Goal: Task Accomplishment & Management: Manage account settings

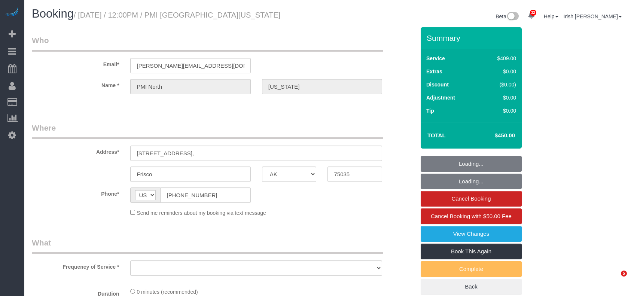
select select "[GEOGRAPHIC_DATA]"
select select "object:8212"
select select "3"
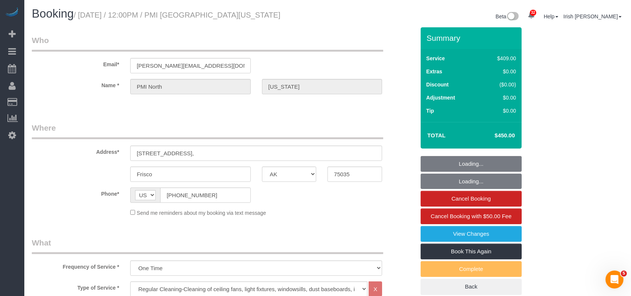
select select "object:8288"
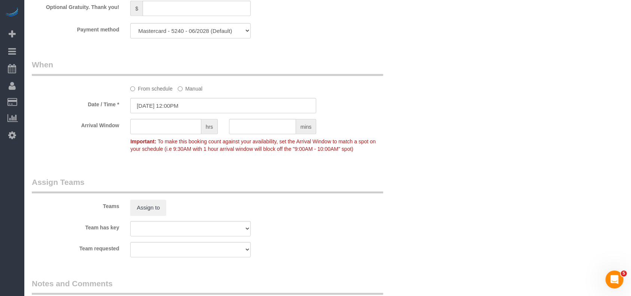
scroll to position [599, 0]
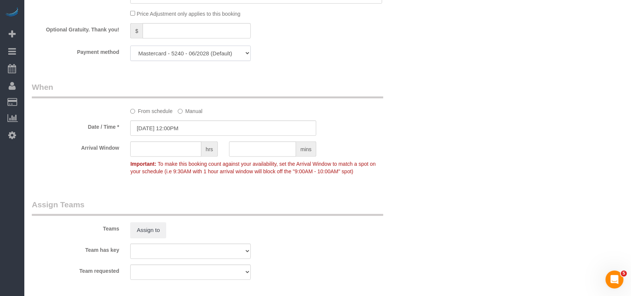
drag, startPoint x: 198, startPoint y: 52, endPoint x: 196, endPoint y: 62, distance: 10.7
click at [198, 52] on select "Mastercard - 5240 - 06/2028 (Default) Add Credit Card ─────────────── Cash Chec…" at bounding box center [190, 53] width 120 height 15
select select "string:check"
click at [130, 48] on select "Mastercard - 5240 - 06/2028 (Default) Add Credit Card ─────────────── Cash Chec…" at bounding box center [190, 53] width 120 height 15
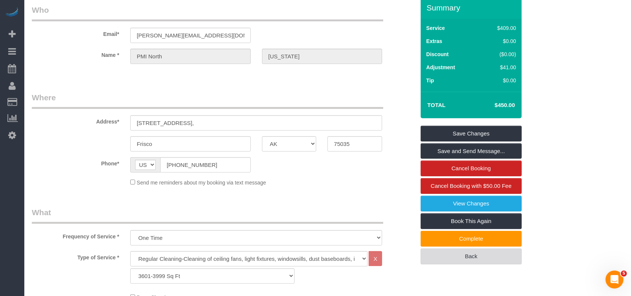
scroll to position [0, 0]
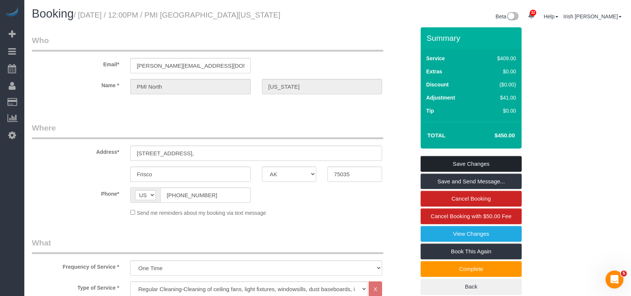
click at [464, 163] on link "Save Changes" at bounding box center [471, 164] width 101 height 16
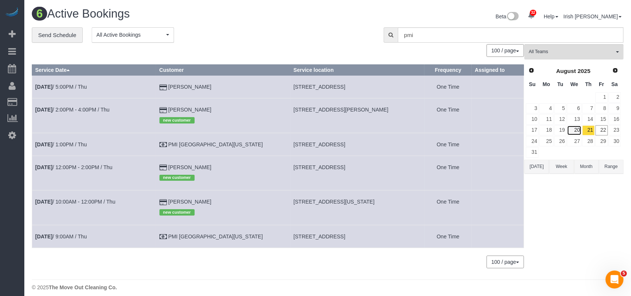
click at [578, 133] on link "20" at bounding box center [574, 130] width 14 height 10
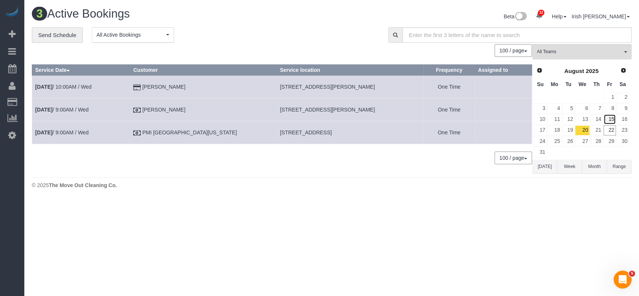
click at [610, 117] on link "15" at bounding box center [609, 119] width 12 height 10
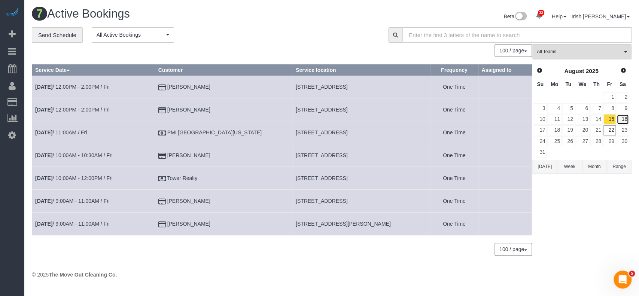
click at [623, 118] on link "16" at bounding box center [622, 119] width 12 height 10
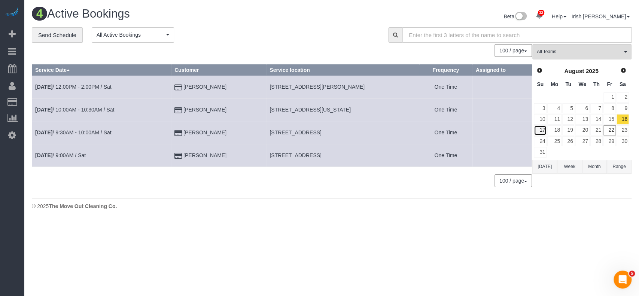
click at [542, 127] on link "17" at bounding box center [540, 130] width 13 height 10
click at [557, 131] on link "18" at bounding box center [554, 130] width 14 height 10
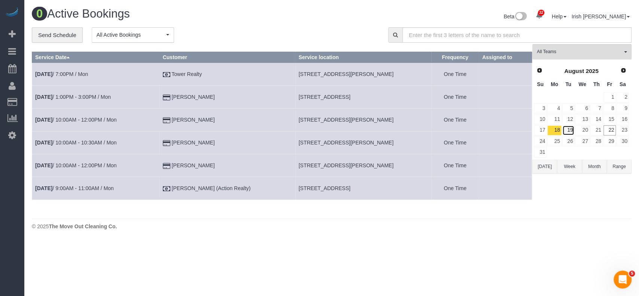
click at [569, 127] on link "19" at bounding box center [568, 130] width 12 height 10
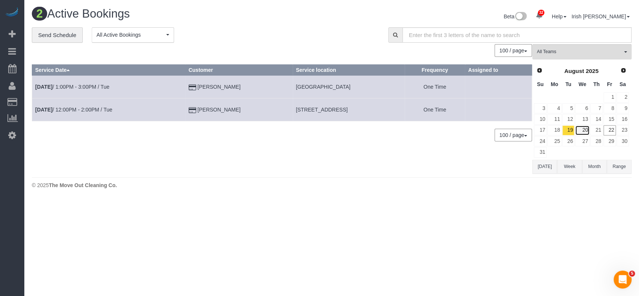
click at [586, 130] on link "20" at bounding box center [582, 130] width 14 height 10
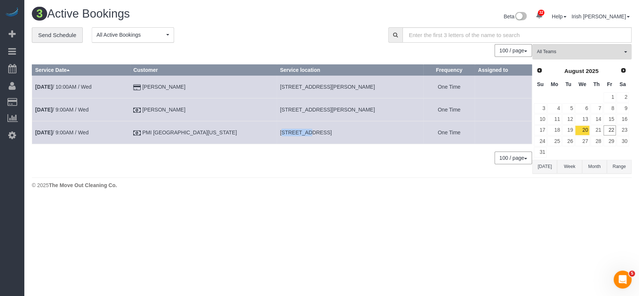
drag, startPoint x: 248, startPoint y: 131, endPoint x: 272, endPoint y: 125, distance: 24.3
click at [276, 125] on td "[STREET_ADDRESS]" at bounding box center [349, 132] width 147 height 23
click at [609, 129] on link "22" at bounding box center [609, 130] width 12 height 10
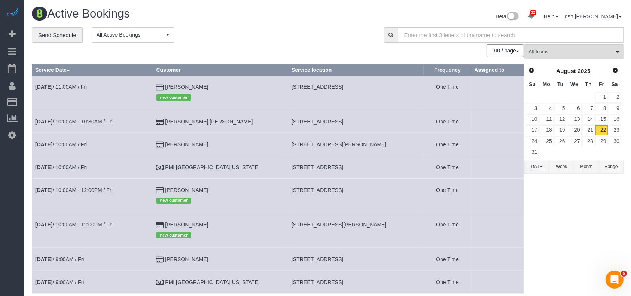
scroll to position [52, 0]
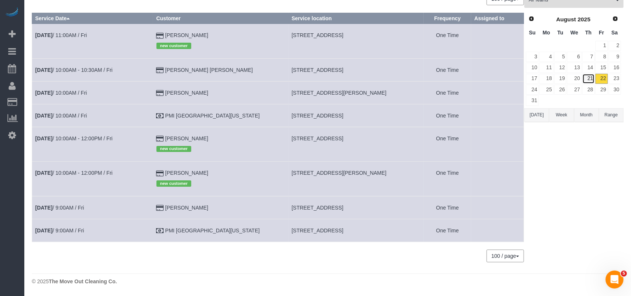
click at [589, 77] on link "21" at bounding box center [588, 79] width 12 height 10
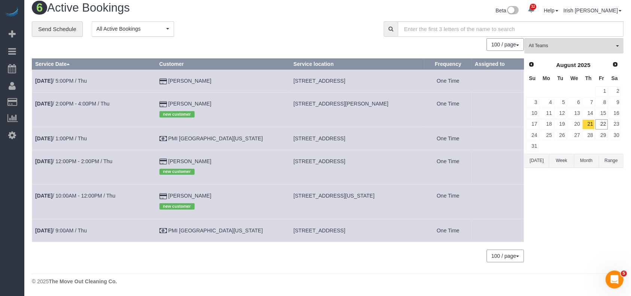
scroll to position [6, 0]
drag, startPoint x: 268, startPoint y: 229, endPoint x: 388, endPoint y: 228, distance: 119.4
click at [388, 228] on tr "[DATE] 9:00AM / Thu PMI [GEOGRAPHIC_DATA][US_STATE] [STREET_ADDRESS] One Time" at bounding box center [278, 230] width 492 height 23
copy tr "[STREET_ADDRESS]"
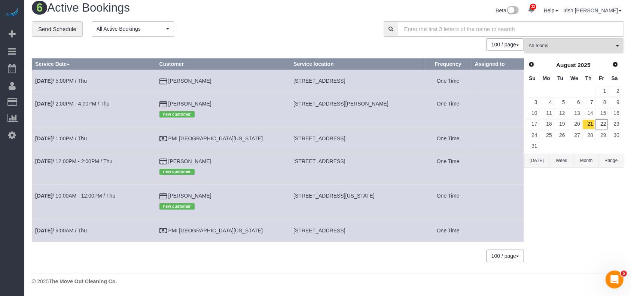
click at [6, 262] on div "32 Beta Your Notifications You have 0 alerts × You have 2 to charge for [DATE] …" at bounding box center [12, 148] width 24 height 296
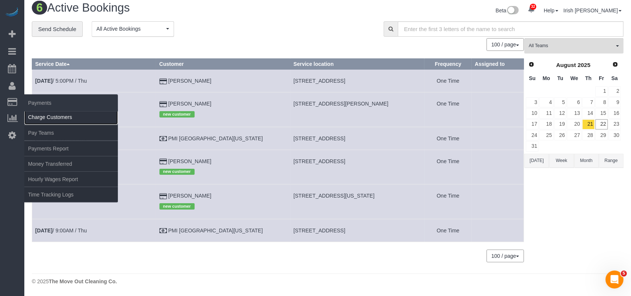
drag, startPoint x: 39, startPoint y: 116, endPoint x: 77, endPoint y: 80, distance: 52.2
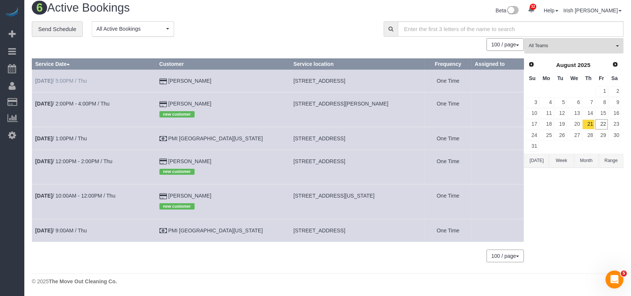
click at [39, 116] on link "Charge Customers" at bounding box center [71, 117] width 94 height 15
select select
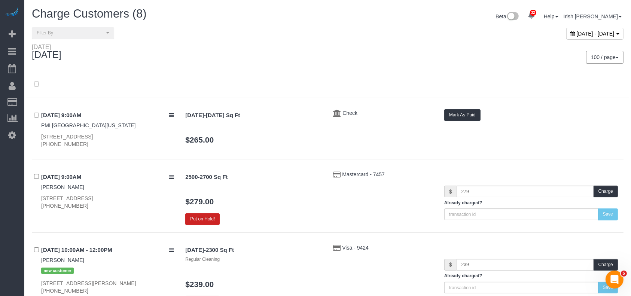
click at [577, 35] on span "[DATE] - [DATE]" at bounding box center [596, 34] width 38 height 6
type input "**********"
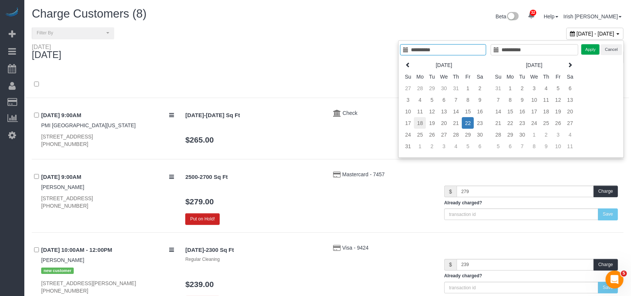
type input "**********"
click at [419, 123] on td "18" at bounding box center [420, 123] width 12 height 12
type input "**********"
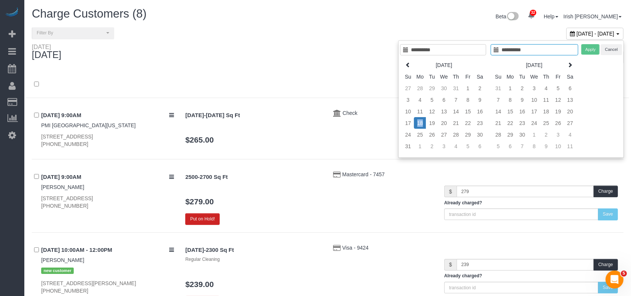
click at [419, 123] on td "18" at bounding box center [420, 123] width 12 height 12
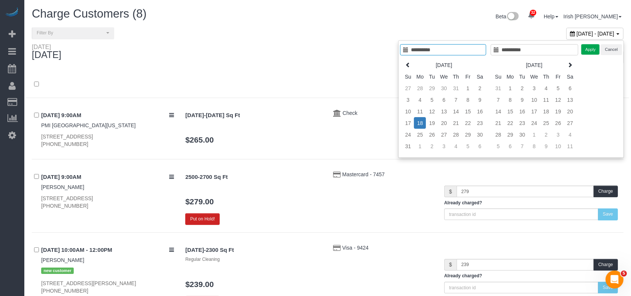
click at [586, 42] on div "**********" at bounding box center [511, 98] width 226 height 117
click at [590, 48] on button "Apply" at bounding box center [590, 49] width 19 height 11
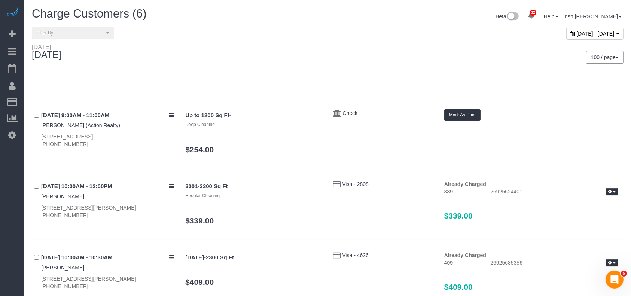
click at [567, 37] on div "[DATE] - [DATE]" at bounding box center [594, 34] width 57 height 12
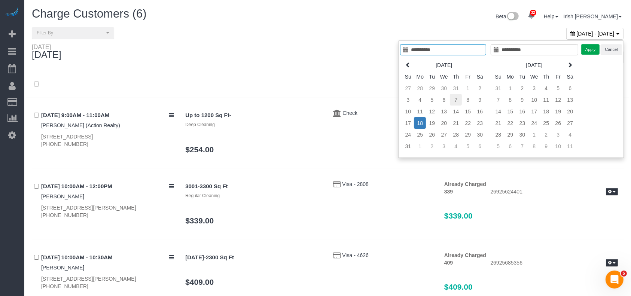
type input "**********"
click at [454, 99] on td "7" at bounding box center [456, 100] width 12 height 12
type input "**********"
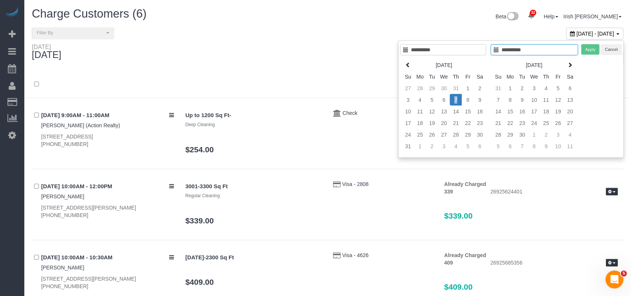
click at [454, 98] on td "7" at bounding box center [456, 100] width 12 height 12
click at [592, 47] on button "Apply" at bounding box center [590, 49] width 19 height 11
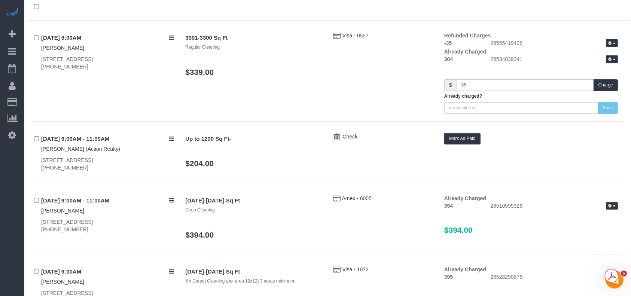
scroll to position [100, 0]
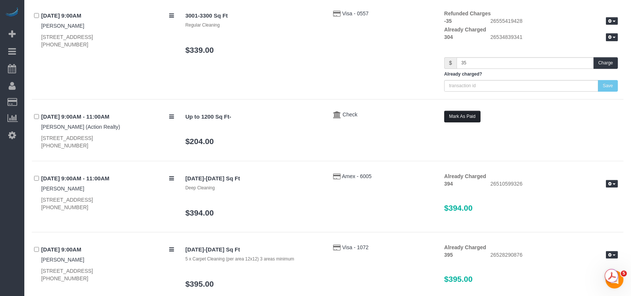
click at [468, 114] on button "Mark As Paid" at bounding box center [462, 117] width 36 height 12
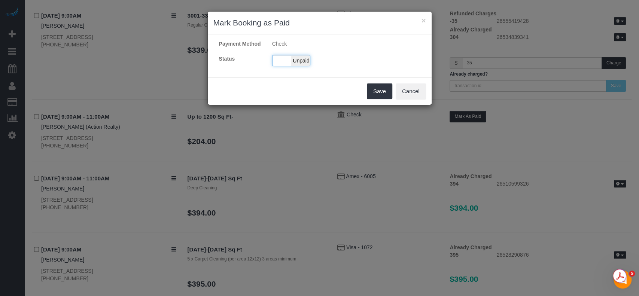
click at [277, 58] on div "Paid Unpaid" at bounding box center [291, 60] width 38 height 11
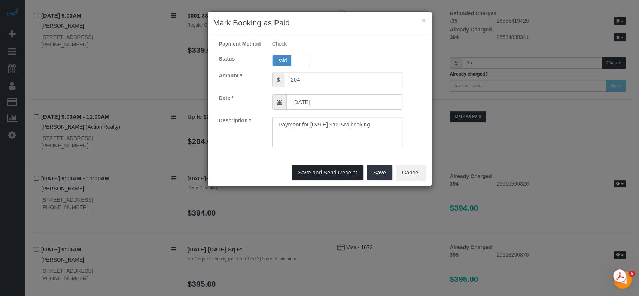
click at [323, 174] on button "Save and Send Receipt" at bounding box center [327, 173] width 72 height 16
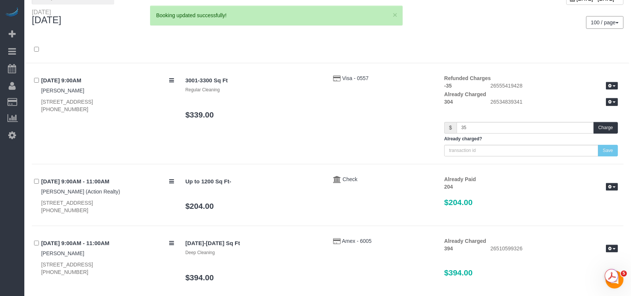
scroll to position [0, 0]
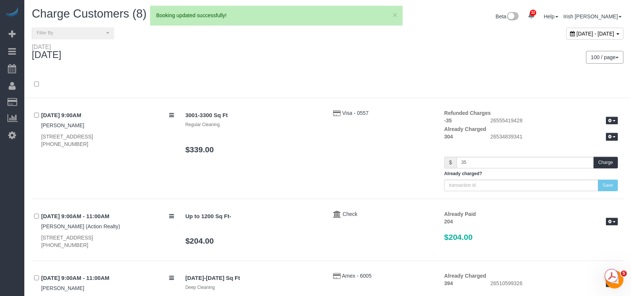
drag, startPoint x: 541, startPoint y: 34, endPoint x: 515, endPoint y: 55, distance: 33.6
click at [577, 33] on span "[DATE] - [DATE]" at bounding box center [596, 34] width 38 height 6
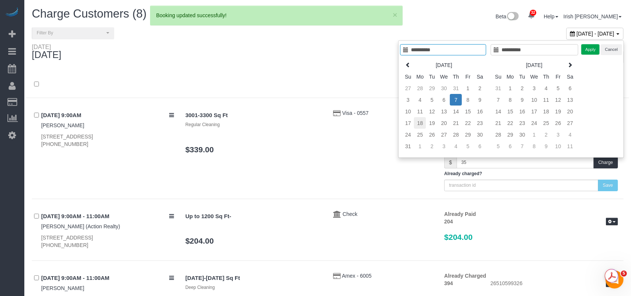
type input "**********"
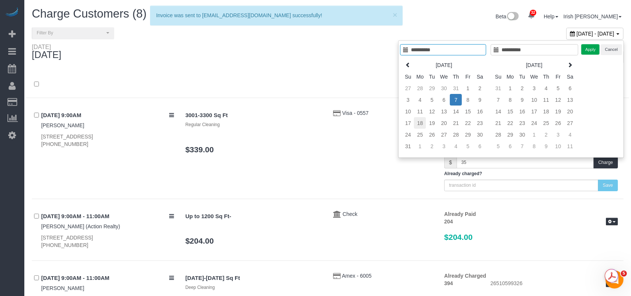
click at [420, 121] on td "18" at bounding box center [420, 123] width 12 height 12
type input "**********"
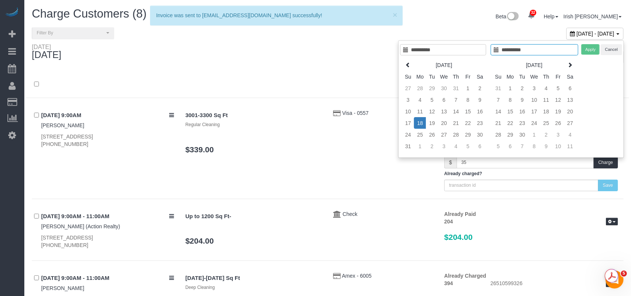
click at [420, 121] on td "18" at bounding box center [420, 123] width 12 height 12
click at [587, 49] on button "Apply" at bounding box center [590, 49] width 19 height 11
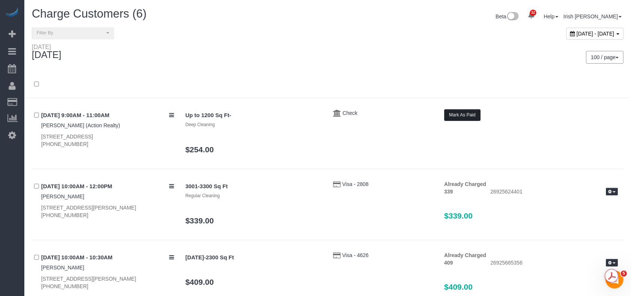
click at [456, 115] on button "Mark As Paid" at bounding box center [462, 115] width 36 height 12
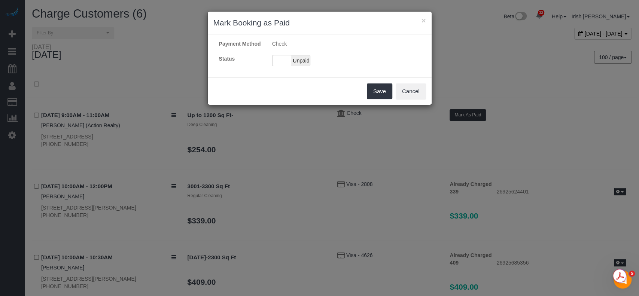
drag, startPoint x: 281, startPoint y: 61, endPoint x: 283, endPoint y: 67, distance: 5.4
click at [281, 61] on div "Paid Unpaid" at bounding box center [291, 60] width 38 height 11
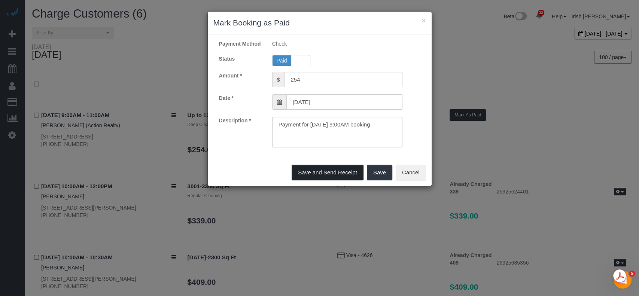
click at [318, 171] on button "Save and Send Receipt" at bounding box center [327, 173] width 72 height 16
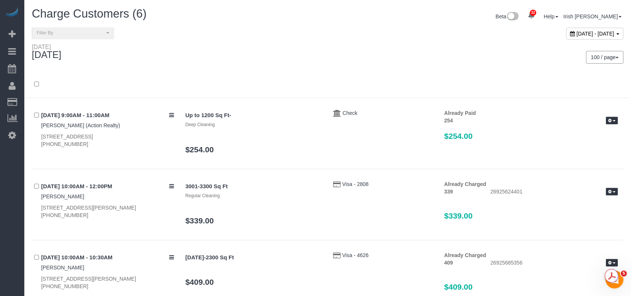
drag, startPoint x: 0, startPoint y: 201, endPoint x: 93, endPoint y: 137, distance: 113.0
click at [0, 201] on div "32 Beta Your Notifications You have 0 alerts × You have 2 to charge for [DATE] …" at bounding box center [12, 148] width 24 height 296
click at [566, 33] on div "[DATE] - [DATE]" at bounding box center [594, 34] width 57 height 12
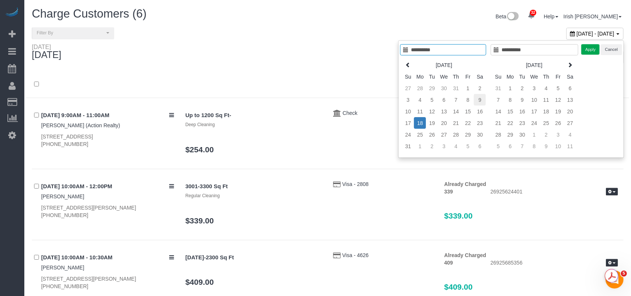
type input "**********"
click at [482, 100] on td "9" at bounding box center [480, 100] width 12 height 12
type input "**********"
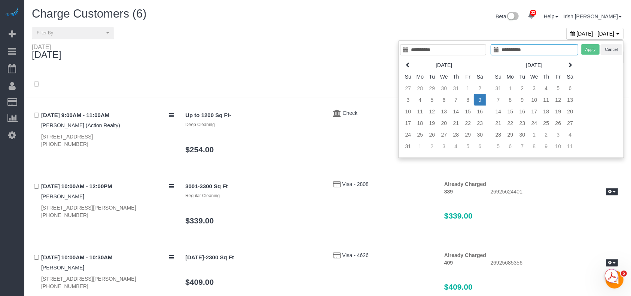
click at [482, 100] on td "9" at bounding box center [480, 100] width 12 height 12
click at [592, 50] on button "Apply" at bounding box center [590, 49] width 19 height 11
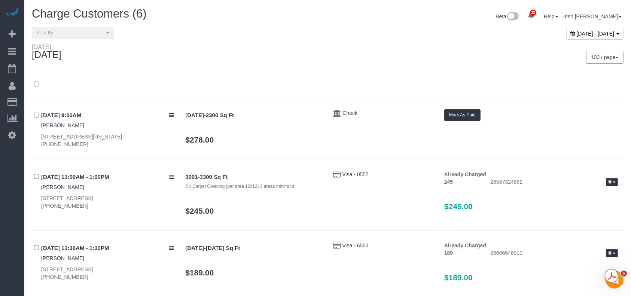
drag, startPoint x: 0, startPoint y: 202, endPoint x: 361, endPoint y: 119, distance: 370.5
click at [0, 202] on div "32 Beta Your Notifications You have 0 alerts × You have 2 to charge for [DATE] …" at bounding box center [12, 148] width 24 height 296
click at [462, 116] on button "Mark As Paid" at bounding box center [462, 115] width 36 height 12
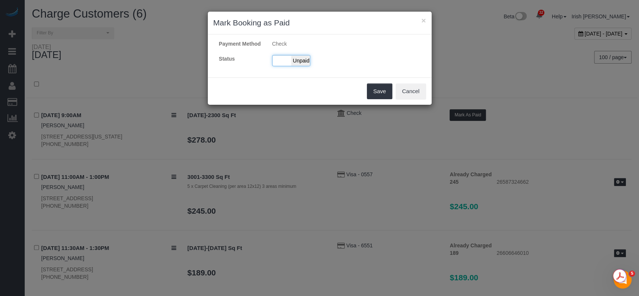
click at [281, 62] on div "Paid Unpaid" at bounding box center [291, 60] width 38 height 11
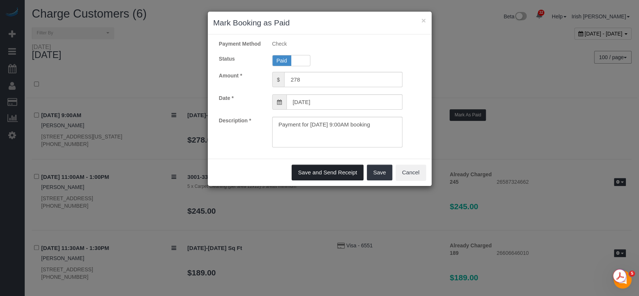
click at [318, 173] on button "Save and Send Receipt" at bounding box center [327, 173] width 72 height 16
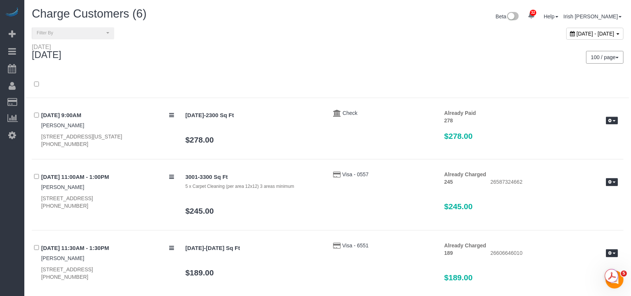
click at [577, 33] on span "[DATE] - [DATE]" at bounding box center [596, 34] width 38 height 6
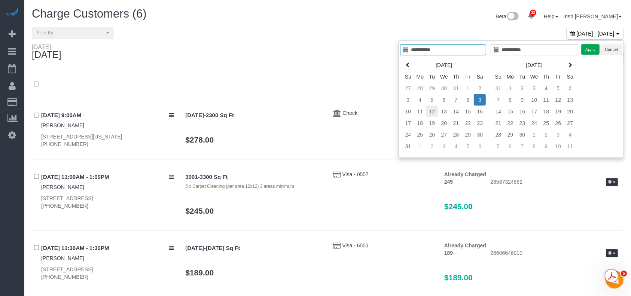
type input "**********"
click at [434, 108] on td "12" at bounding box center [432, 112] width 12 height 12
type input "**********"
click at [589, 51] on button "Apply" at bounding box center [590, 49] width 19 height 11
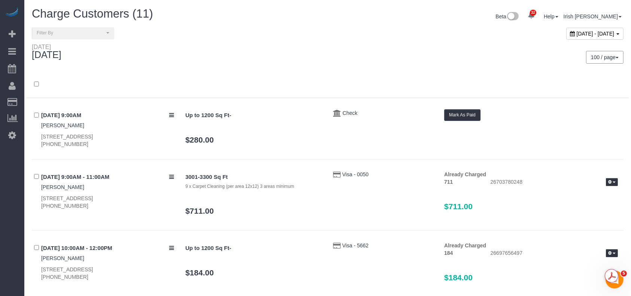
click at [0, 207] on div "32 Beta Your Notifications You have 0 alerts × You have 2 to charge for [DATE] …" at bounding box center [12, 148] width 24 height 296
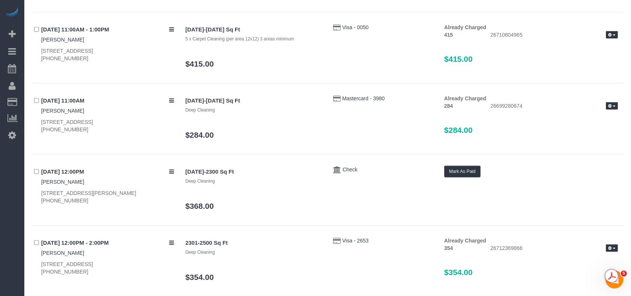
scroll to position [599, 0]
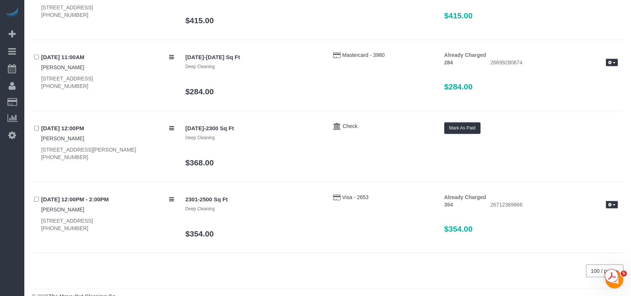
drag, startPoint x: 1, startPoint y: 257, endPoint x: 84, endPoint y: 160, distance: 127.6
click at [1, 257] on div "32 Beta Your Notifications You have 0 alerts × You have 2 to charge for [DATE] …" at bounding box center [12, 148] width 24 height 296
click at [463, 127] on button "Mark As Paid" at bounding box center [462, 128] width 36 height 12
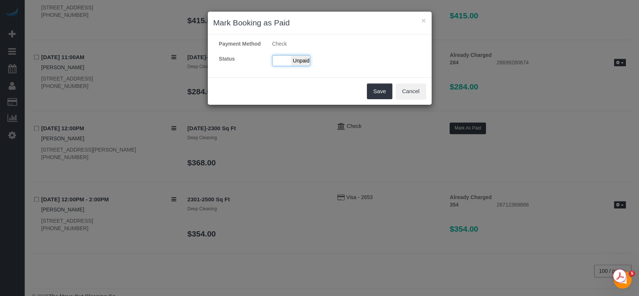
click at [284, 60] on div "Paid Unpaid" at bounding box center [291, 60] width 38 height 11
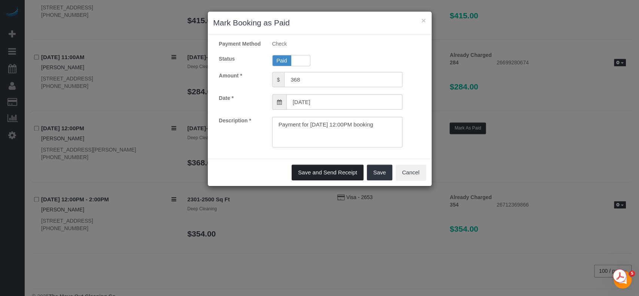
click at [318, 175] on button "Save and Send Receipt" at bounding box center [327, 173] width 72 height 16
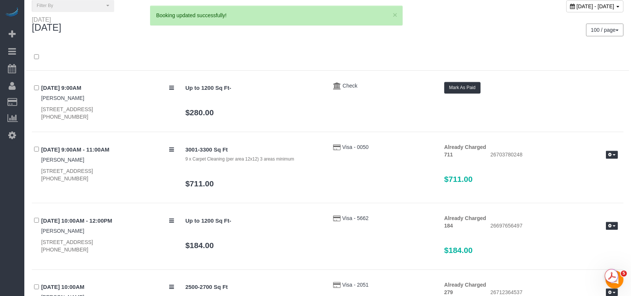
scroll to position [0, 0]
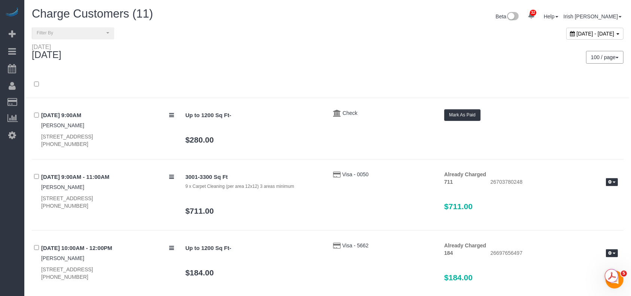
click at [577, 32] on span "[DATE] - [DATE]" at bounding box center [596, 34] width 38 height 6
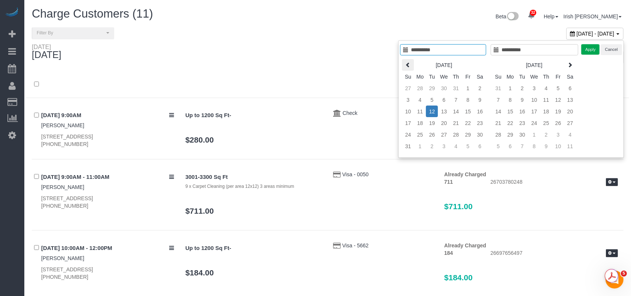
click at [405, 60] on th at bounding box center [408, 65] width 12 height 12
type input "**********"
click at [433, 87] on td "1" at bounding box center [432, 88] width 12 height 12
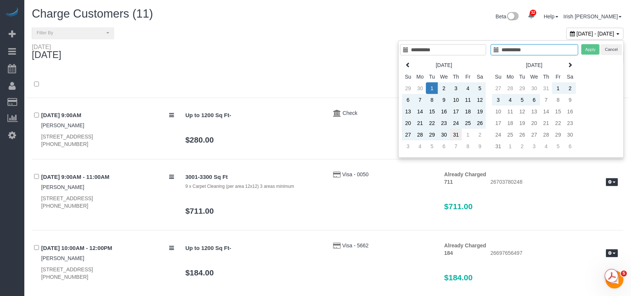
type input "**********"
click at [456, 135] on td "31" at bounding box center [456, 135] width 12 height 12
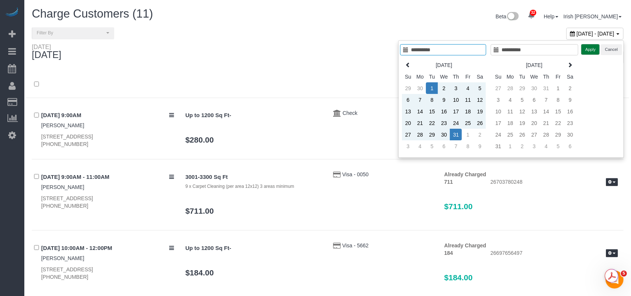
click at [589, 49] on button "Apply" at bounding box center [590, 49] width 19 height 11
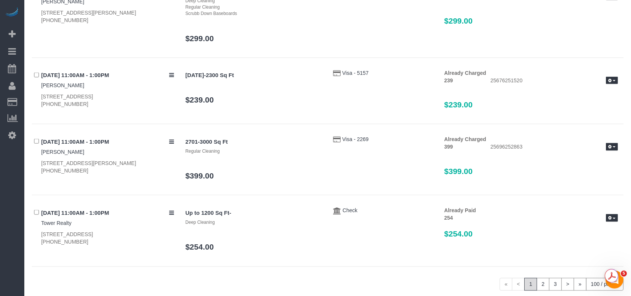
scroll to position [6856, 0]
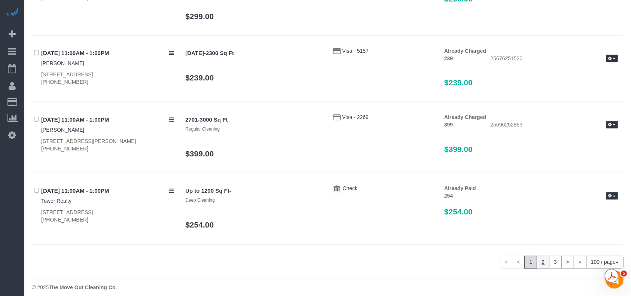
click at [543, 256] on link "2" at bounding box center [543, 262] width 13 height 13
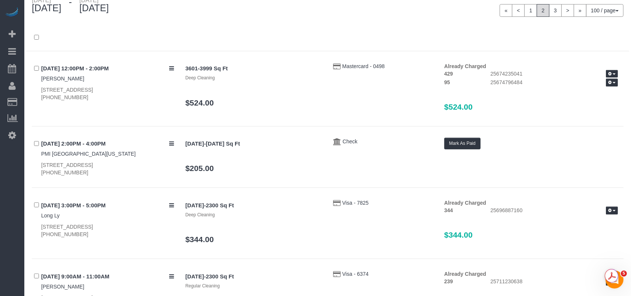
scroll to position [0, 0]
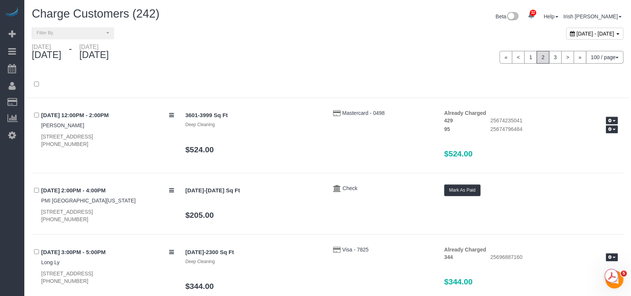
drag, startPoint x: 0, startPoint y: 202, endPoint x: 66, endPoint y: 148, distance: 84.8
click at [0, 201] on div "32 Beta Your Notifications You have 0 alerts × You have 2 to charge for [DATE] …" at bounding box center [12, 148] width 24 height 296
click at [577, 34] on span "[DATE] - [DATE]" at bounding box center [596, 34] width 38 height 6
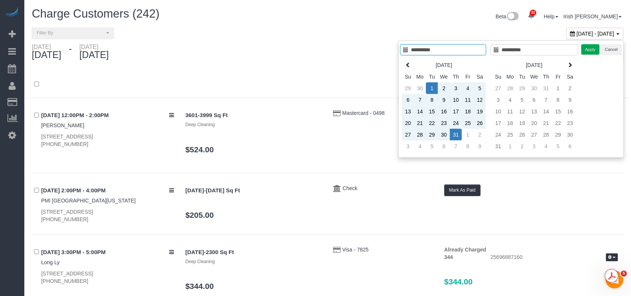
type input "**********"
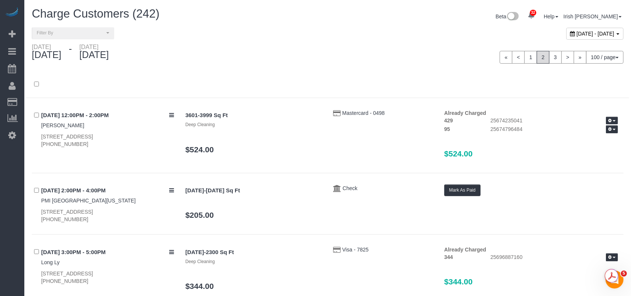
click at [323, 74] on div at bounding box center [327, 84] width 603 height 27
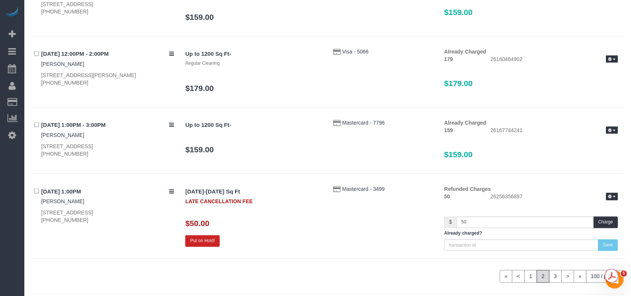
scroll to position [6917, 0]
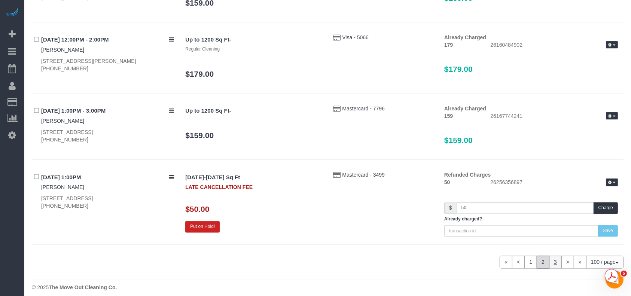
click at [554, 256] on link "3" at bounding box center [555, 262] width 13 height 13
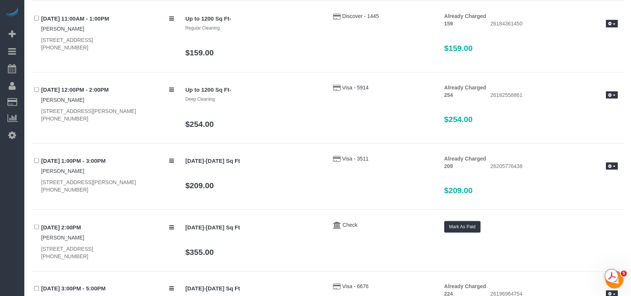
scroll to position [1169, 0]
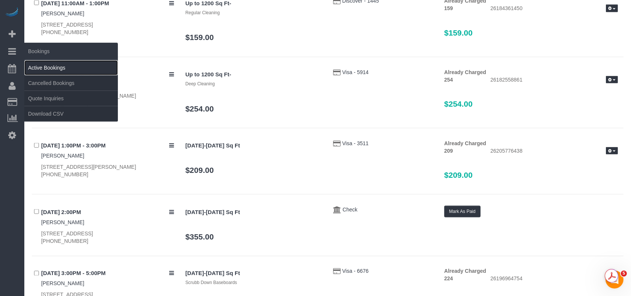
click at [45, 66] on link "Active Bookings" at bounding box center [71, 67] width 94 height 15
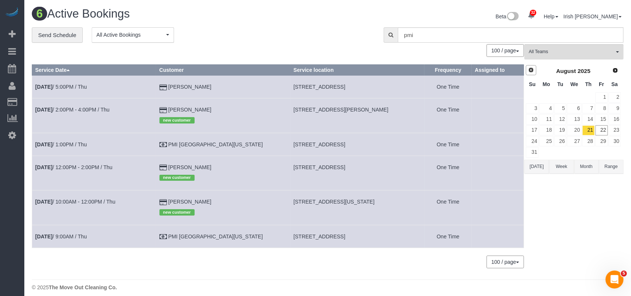
click at [532, 68] on span "Prev" at bounding box center [531, 70] width 6 height 6
click at [580, 141] on link "30" at bounding box center [574, 141] width 14 height 10
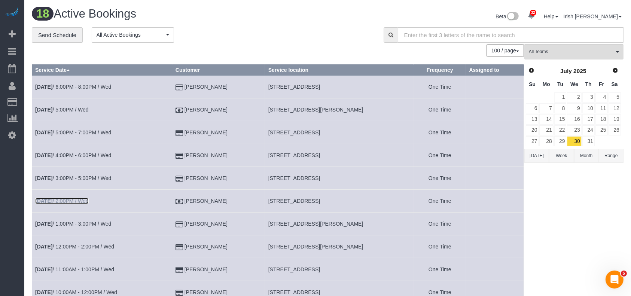
click at [86, 202] on link "[DATE] 2:00PM / Wed" at bounding box center [62, 201] width 54 height 6
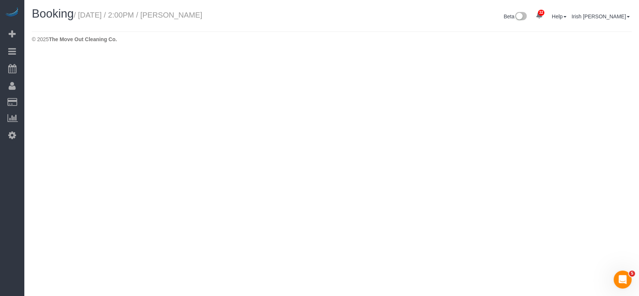
select select "[GEOGRAPHIC_DATA]"
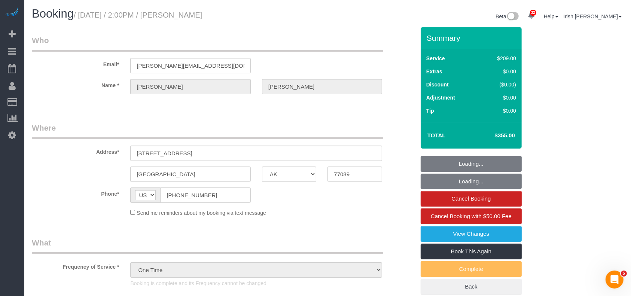
select select "object:17660"
select select "3"
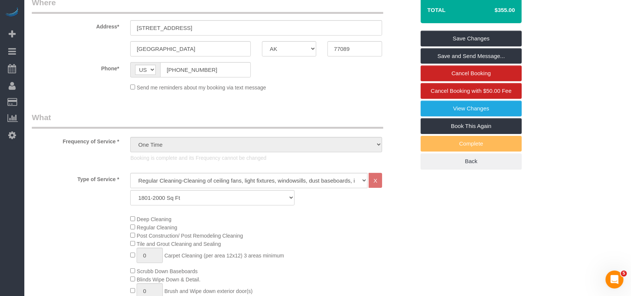
scroll to position [50, 0]
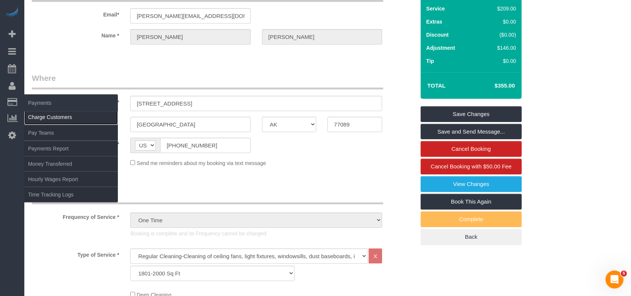
click at [58, 119] on link "Charge Customers" at bounding box center [71, 117] width 94 height 15
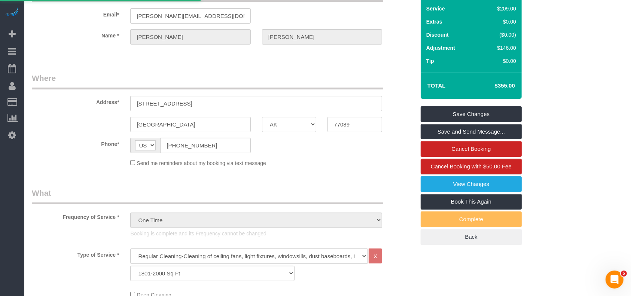
select select
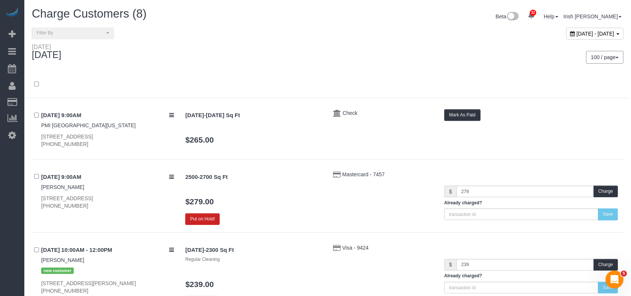
click at [577, 31] on span "[DATE] - [DATE]" at bounding box center [596, 34] width 38 height 6
type input "**********"
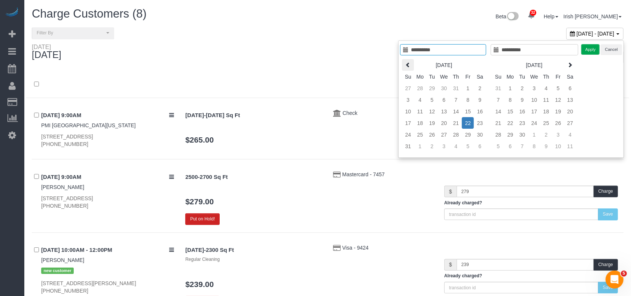
click at [407, 62] on icon at bounding box center [407, 64] width 5 height 5
type input "**********"
click at [446, 131] on td "30" at bounding box center [444, 135] width 12 height 12
type input "**********"
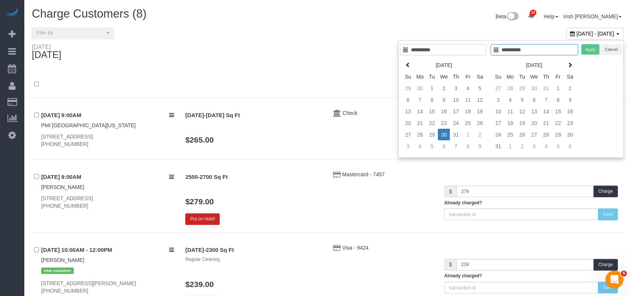
click at [446, 131] on td "30" at bounding box center [444, 135] width 12 height 12
click at [590, 50] on button "Apply" at bounding box center [590, 49] width 19 height 11
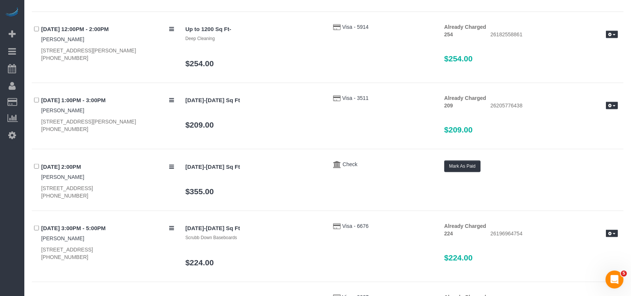
scroll to position [898, 0]
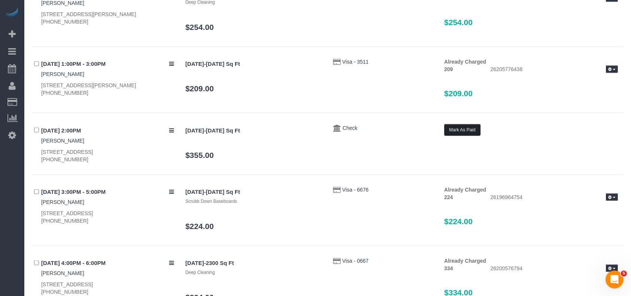
click at [471, 129] on button "Mark As Paid" at bounding box center [462, 130] width 36 height 12
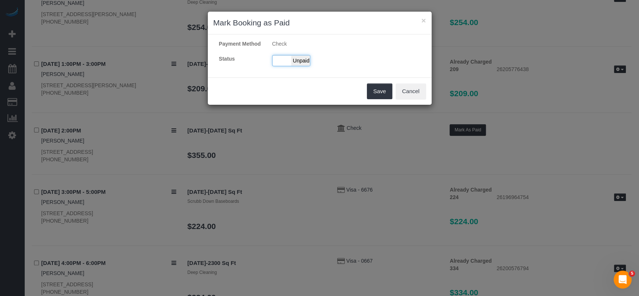
click at [281, 58] on div "Paid Unpaid" at bounding box center [291, 60] width 38 height 11
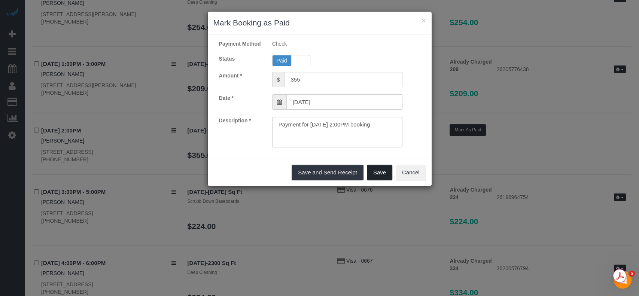
click at [378, 168] on button "Save" at bounding box center [379, 173] width 25 height 16
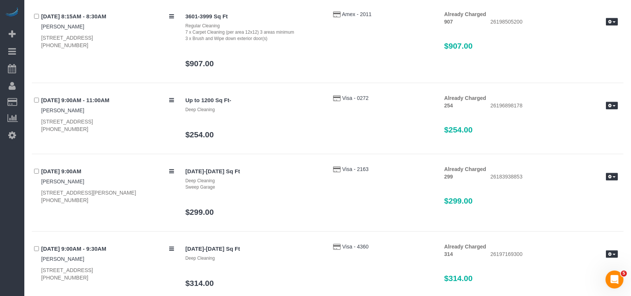
scroll to position [0, 0]
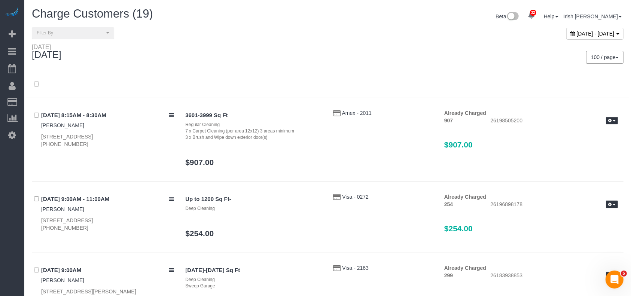
click at [566, 29] on div "[DATE] - [DATE]" at bounding box center [594, 34] width 57 height 12
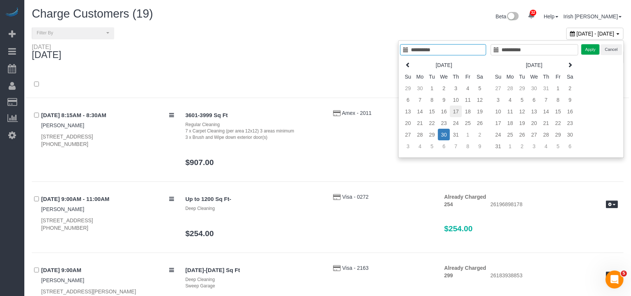
type input "**********"
click at [457, 109] on td "17" at bounding box center [456, 112] width 12 height 12
type input "**********"
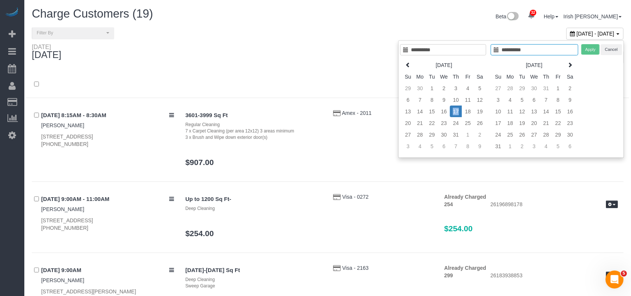
click at [457, 109] on td "17" at bounding box center [456, 112] width 12 height 12
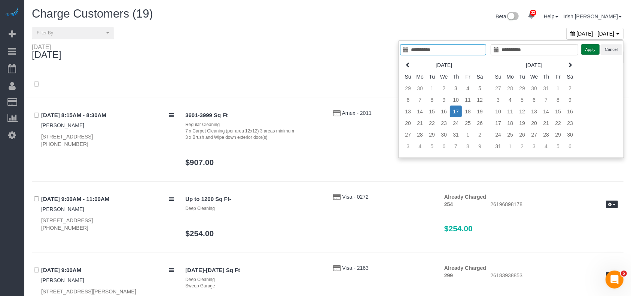
click at [589, 46] on button "Apply" at bounding box center [590, 49] width 19 height 11
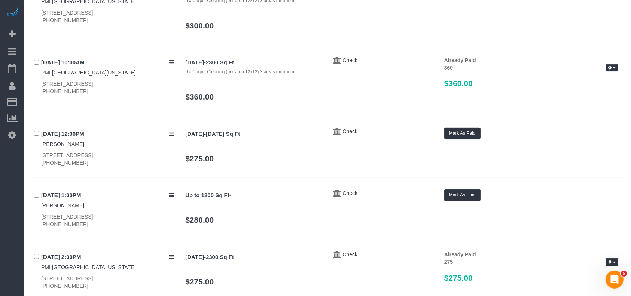
scroll to position [399, 0]
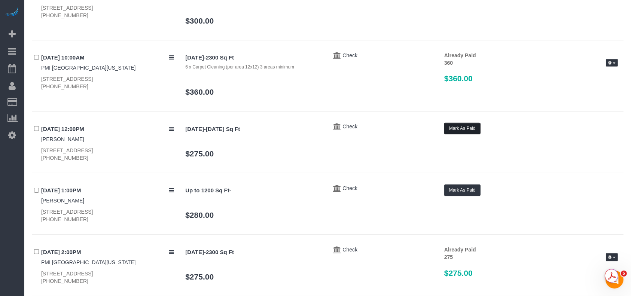
click at [464, 128] on button "Mark As Paid" at bounding box center [462, 129] width 36 height 12
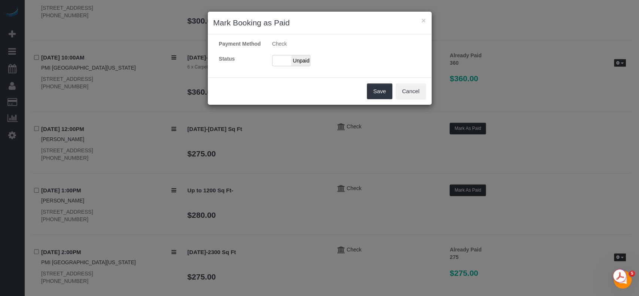
drag, startPoint x: 279, startPoint y: 61, endPoint x: 284, endPoint y: 70, distance: 10.7
click at [279, 61] on div "Paid Unpaid" at bounding box center [291, 60] width 38 height 11
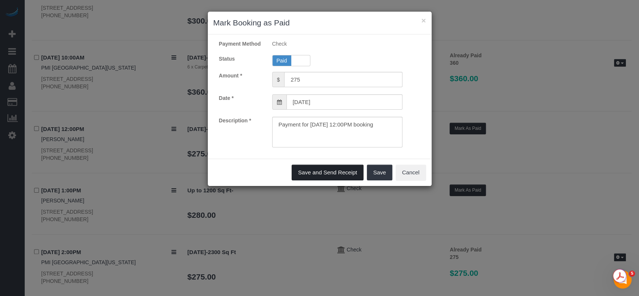
click at [329, 168] on button "Save and Send Receipt" at bounding box center [327, 173] width 72 height 16
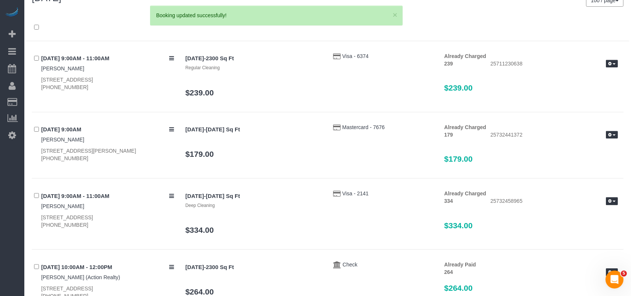
scroll to position [0, 0]
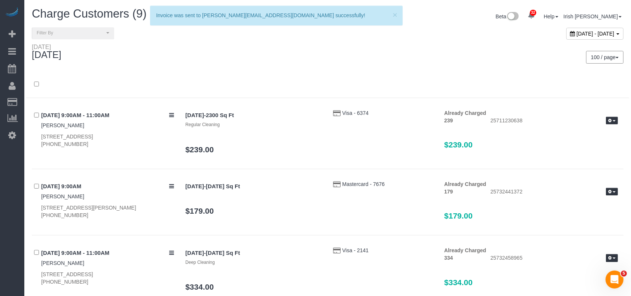
click at [577, 31] on span "[DATE] - [DATE]" at bounding box center [596, 34] width 38 height 6
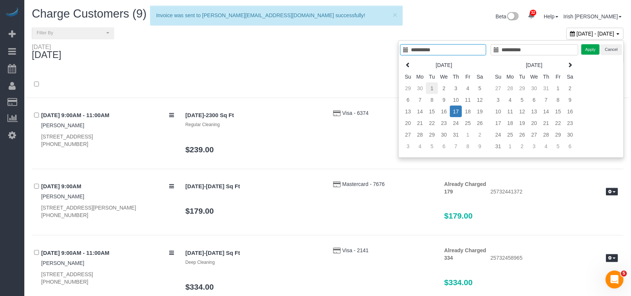
type input "**********"
click at [432, 86] on td "1" at bounding box center [432, 88] width 12 height 12
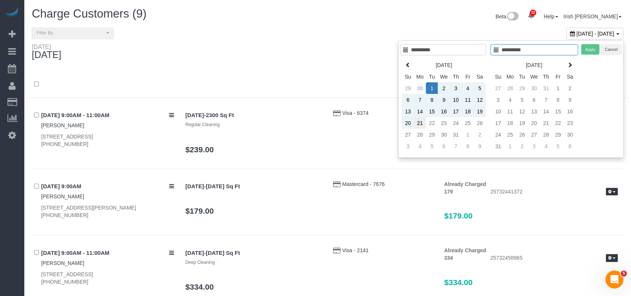
type input "**********"
click at [422, 122] on td "21" at bounding box center [420, 123] width 12 height 12
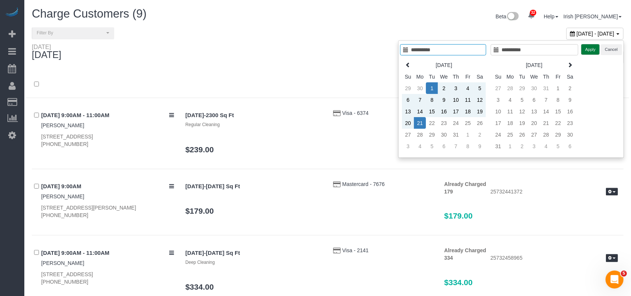
click at [583, 49] on button "Apply" at bounding box center [590, 49] width 19 height 11
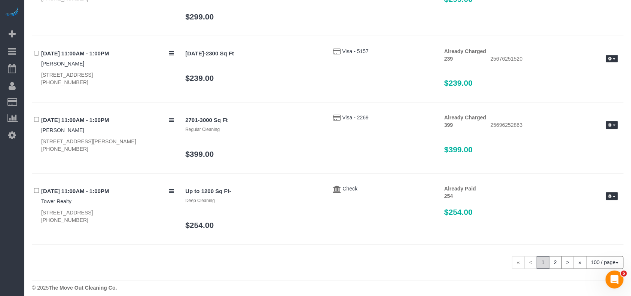
scroll to position [6856, 0]
click at [553, 256] on link "2" at bounding box center [555, 262] width 13 height 13
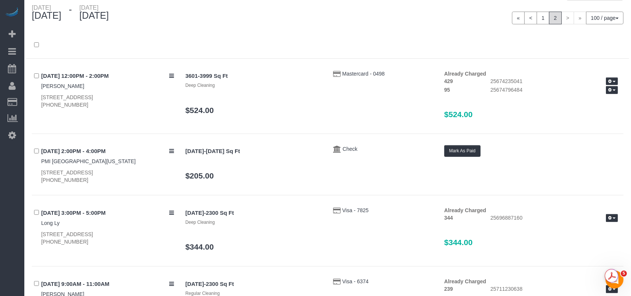
scroll to position [0, 0]
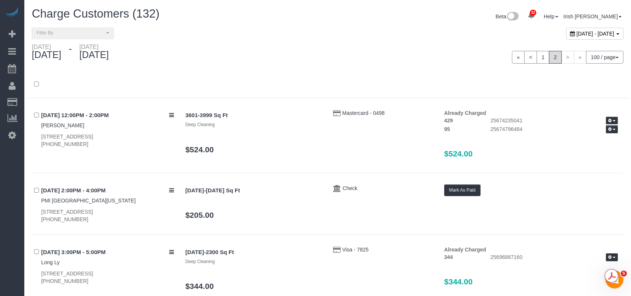
click at [577, 34] on span "[DATE] - [DATE]" at bounding box center [596, 34] width 38 height 6
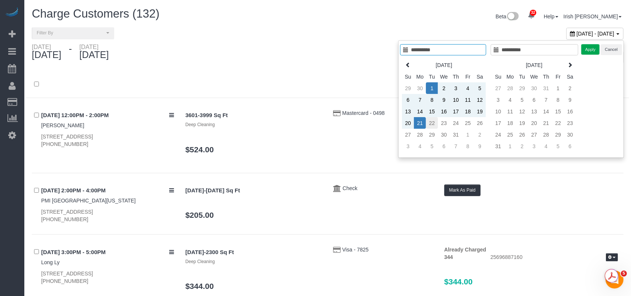
type input "**********"
click at [433, 121] on td "22" at bounding box center [432, 123] width 12 height 12
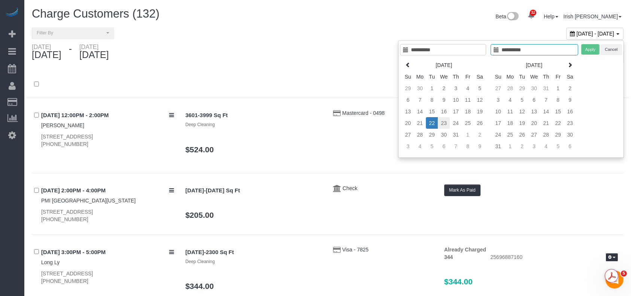
type input "**********"
click at [444, 120] on td "23" at bounding box center [444, 123] width 12 height 12
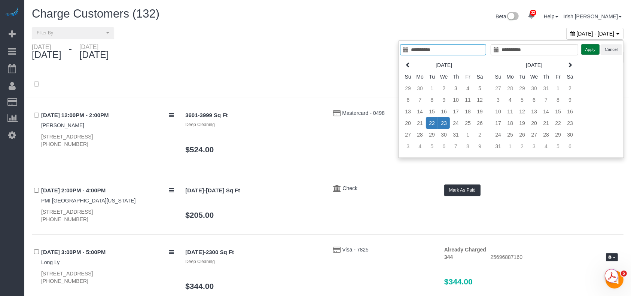
click at [592, 50] on button "Apply" at bounding box center [590, 49] width 19 height 11
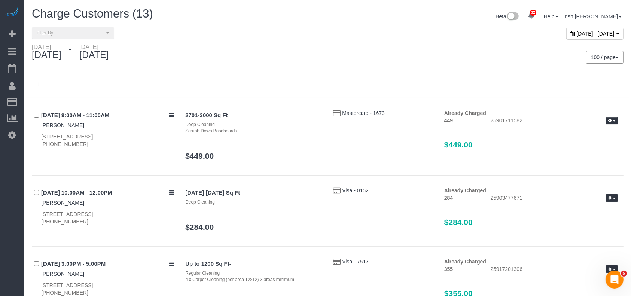
click at [577, 31] on span "[DATE] - [DATE]" at bounding box center [596, 34] width 38 height 6
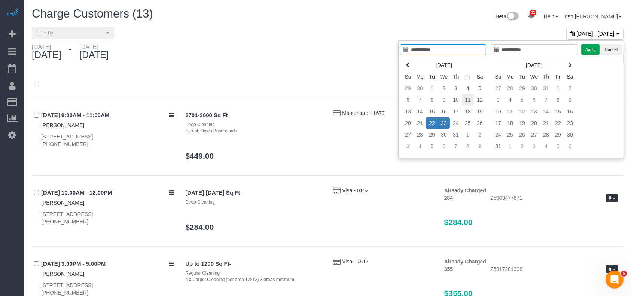
type input "**********"
click at [468, 101] on td "11" at bounding box center [468, 100] width 12 height 12
type input "**********"
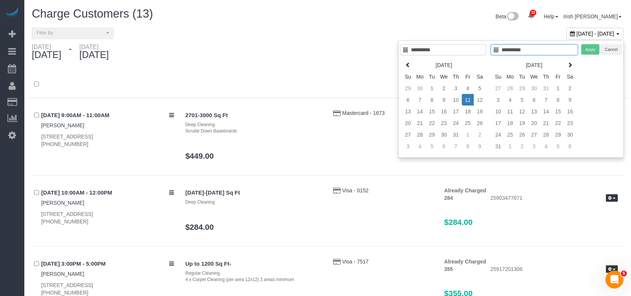
click at [468, 101] on td "11" at bounding box center [468, 100] width 12 height 12
click at [591, 47] on button "Apply" at bounding box center [590, 49] width 19 height 11
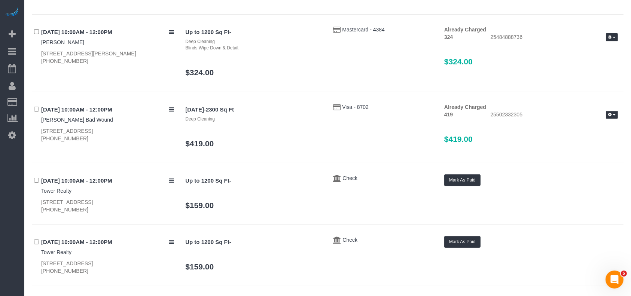
scroll to position [199, 0]
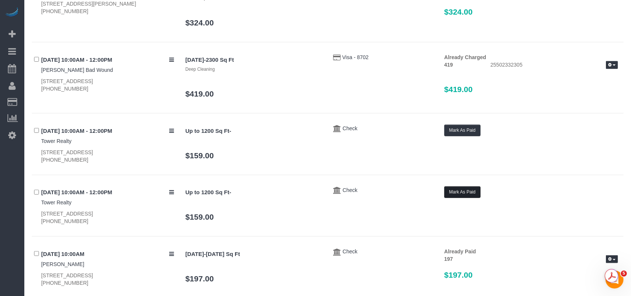
click at [463, 190] on button "Mark As Paid" at bounding box center [462, 192] width 36 height 12
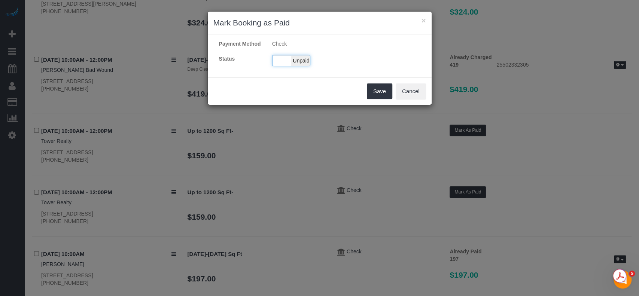
click at [279, 62] on div "Paid Unpaid" at bounding box center [291, 60] width 38 height 11
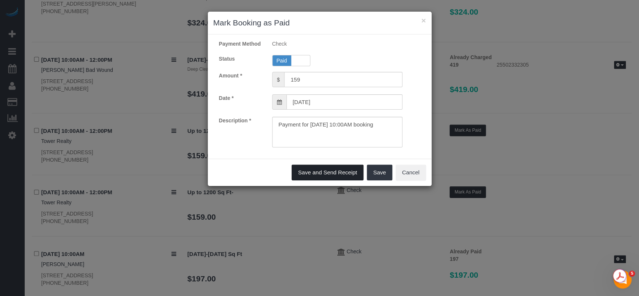
click at [314, 174] on button "Save and Send Receipt" at bounding box center [327, 173] width 72 height 16
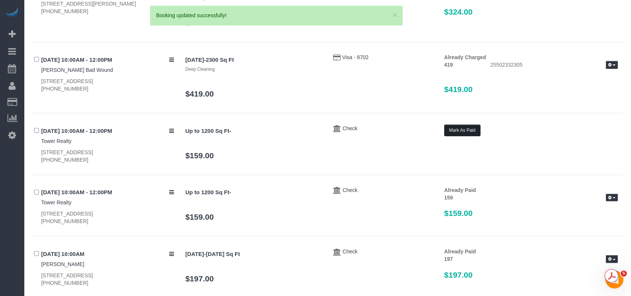
click at [459, 132] on button "Mark As Paid" at bounding box center [462, 131] width 36 height 12
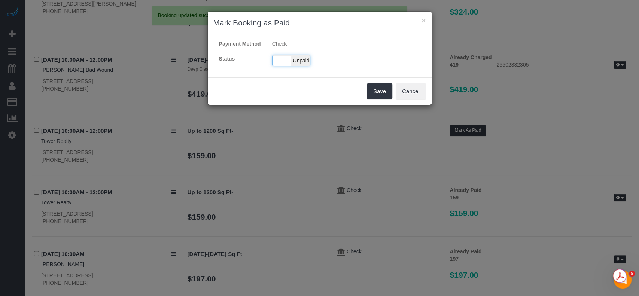
click at [280, 61] on div "Paid Unpaid" at bounding box center [291, 60] width 38 height 11
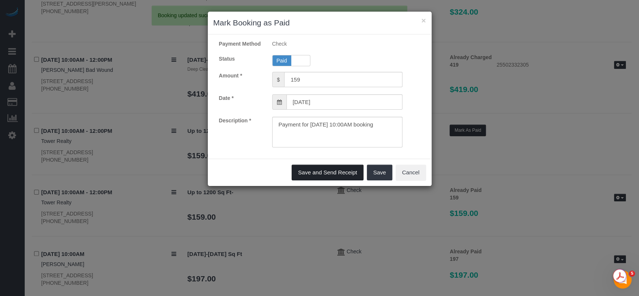
click at [328, 175] on button "Save and Send Receipt" at bounding box center [327, 173] width 72 height 16
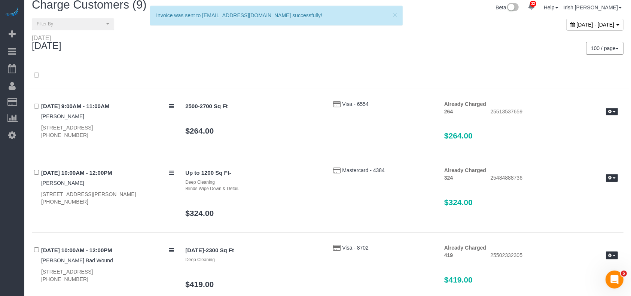
scroll to position [0, 0]
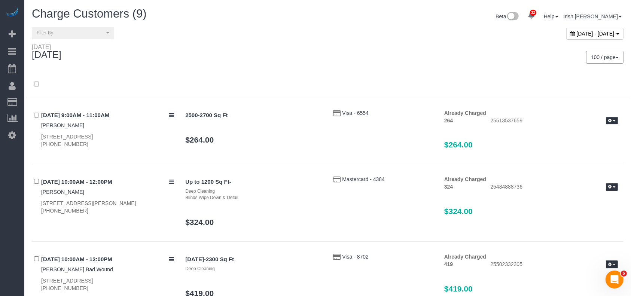
click at [577, 31] on span "[DATE] - [DATE]" at bounding box center [596, 34] width 38 height 6
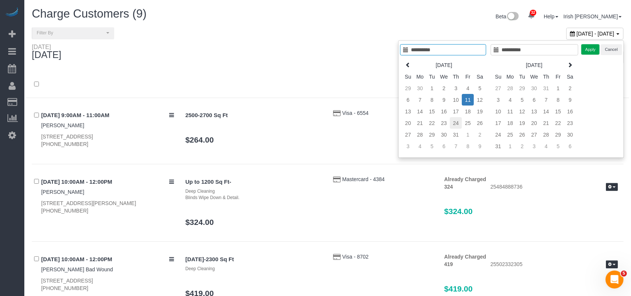
type input "**********"
click at [456, 121] on td "24" at bounding box center [456, 123] width 12 height 12
type input "**********"
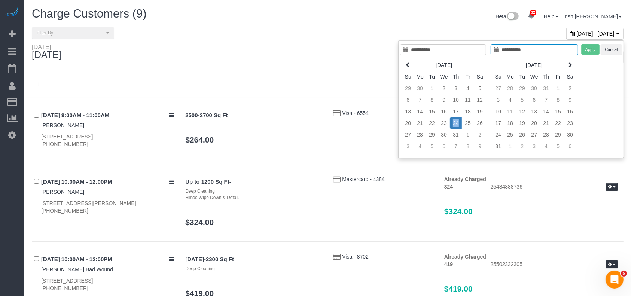
click at [456, 121] on td "24" at bounding box center [456, 123] width 12 height 12
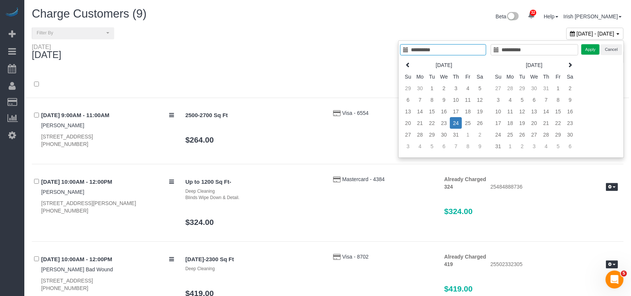
type input "**********"
click at [589, 47] on button "Apply" at bounding box center [590, 49] width 19 height 11
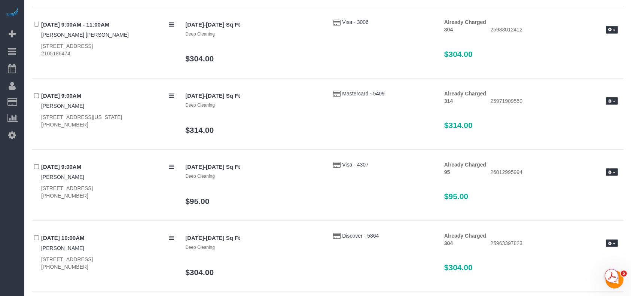
scroll to position [648, 0]
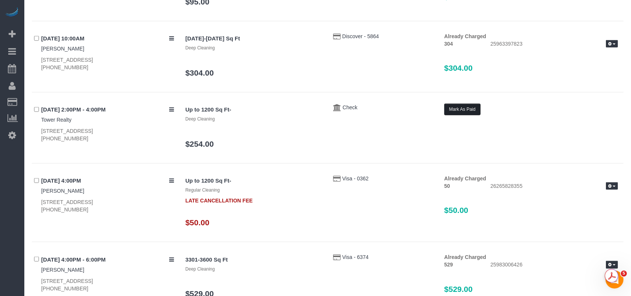
click at [461, 106] on button "Mark As Paid" at bounding box center [462, 110] width 36 height 12
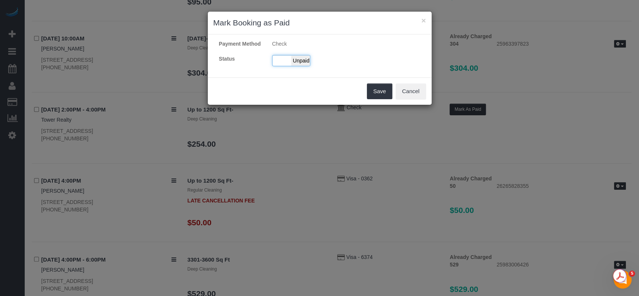
click at [278, 62] on div "Paid Unpaid" at bounding box center [291, 60] width 38 height 11
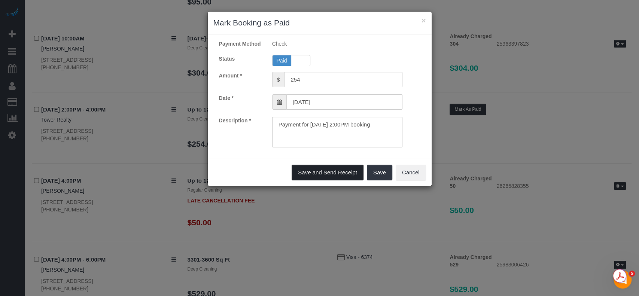
click at [333, 169] on button "Save and Send Receipt" at bounding box center [327, 173] width 72 height 16
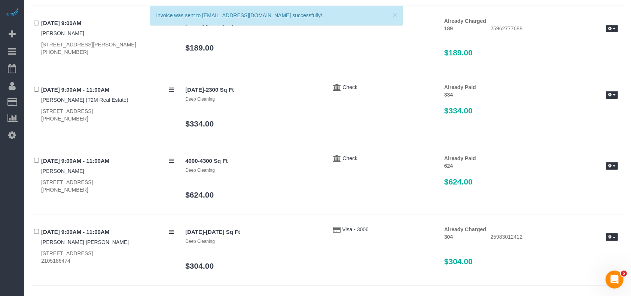
scroll to position [225, 0]
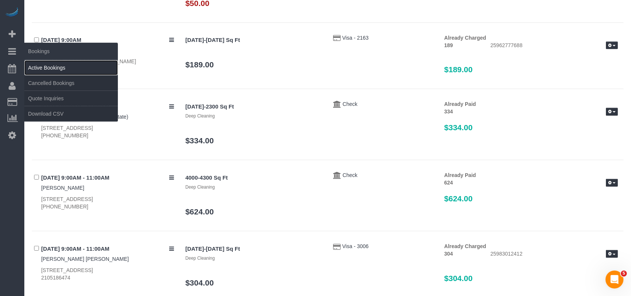
click at [42, 67] on link "Active Bookings" at bounding box center [71, 67] width 94 height 15
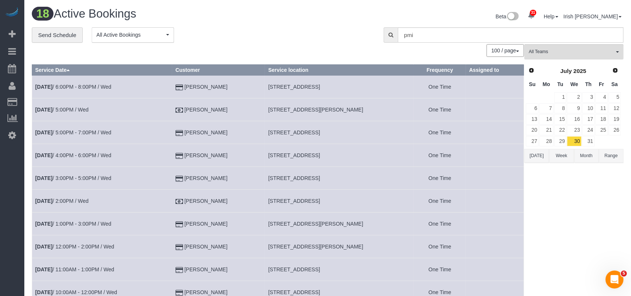
click at [535, 154] on button "[DATE]" at bounding box center [536, 156] width 25 height 14
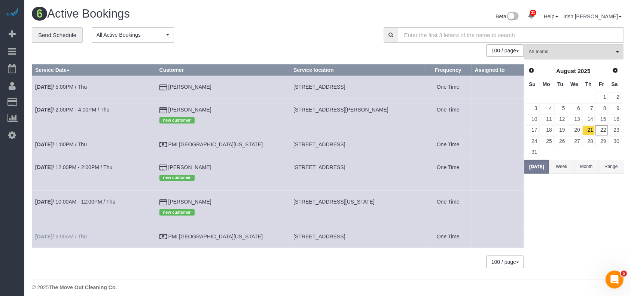
click at [74, 235] on td "[DATE] 9:00AM / Thu" at bounding box center [94, 236] width 124 height 23
click at [73, 238] on link "[DATE] 9:00AM / Thu" at bounding box center [61, 236] width 52 height 6
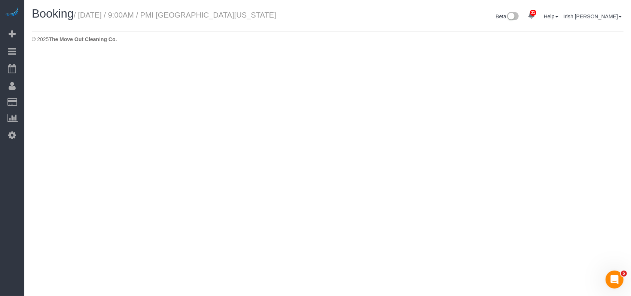
select select "[GEOGRAPHIC_DATA]"
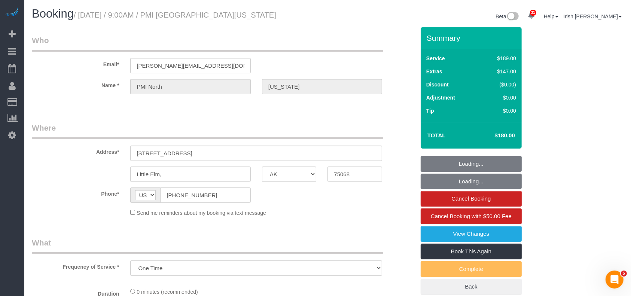
select select "object:24303"
select select "3"
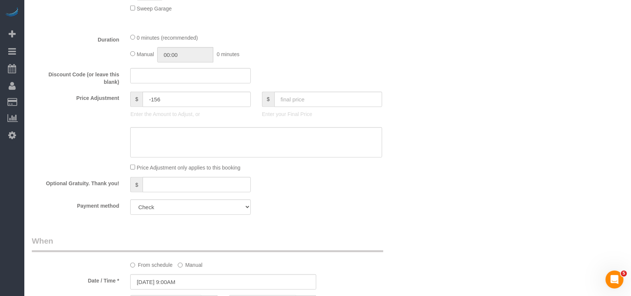
scroll to position [449, 0]
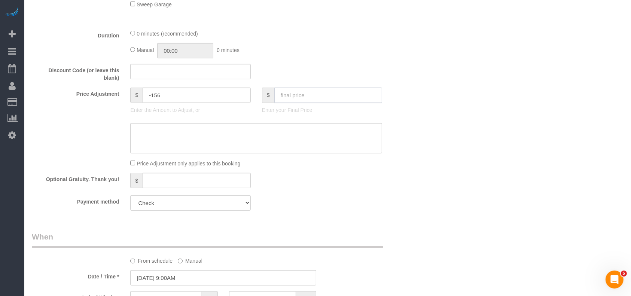
click at [294, 98] on input "text" at bounding box center [328, 95] width 108 height 15
type input "2"
type input "-334"
click at [305, 92] on input "text" at bounding box center [328, 95] width 108 height 15
paste input "5"
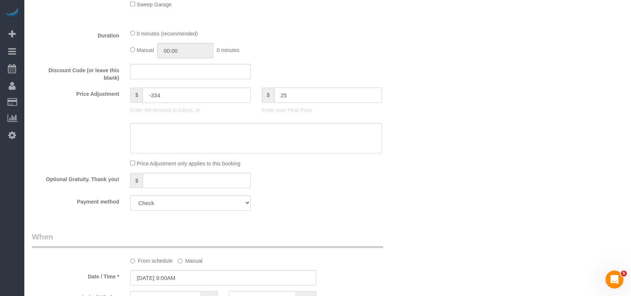
type input "25"
click at [256, 141] on textarea at bounding box center [256, 138] width 252 height 31
type input "-311"
paste textarea "5"
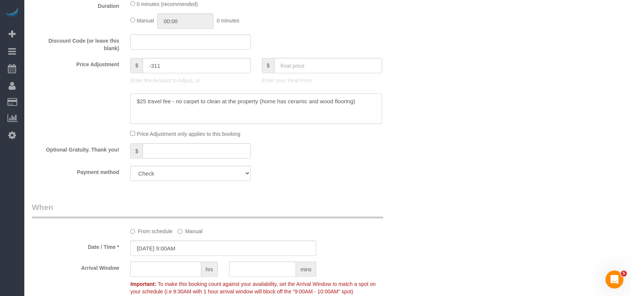
scroll to position [499, 0]
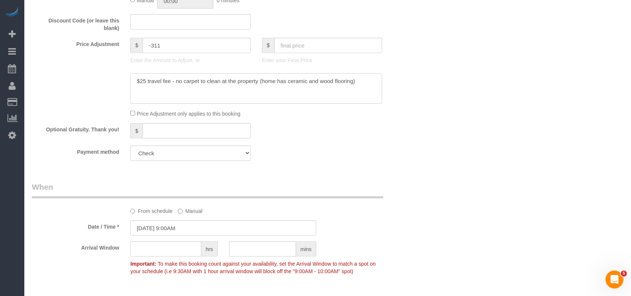
click at [143, 84] on textarea at bounding box center [256, 88] width 252 height 31
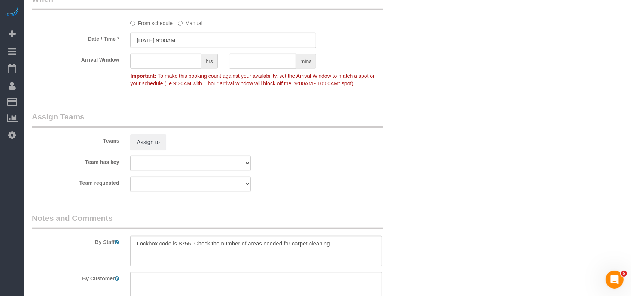
scroll to position [748, 0]
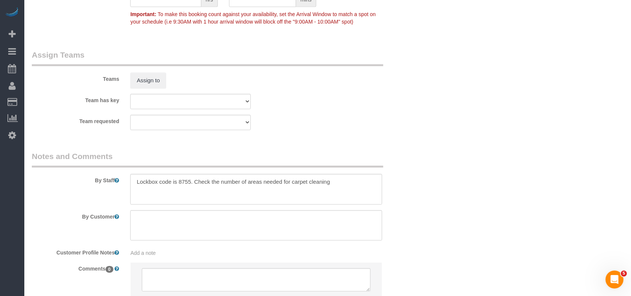
type textarea "$25 travel fee - no carpet to clean at the property (home has ceramic and wood …"
click at [351, 187] on textarea at bounding box center [256, 189] width 252 height 31
paste textarea "$25 travel fee - no carpet to clean at the property (home has ceramic and wood …"
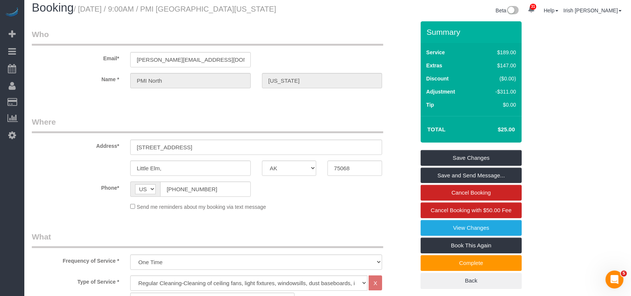
scroll to position [0, 0]
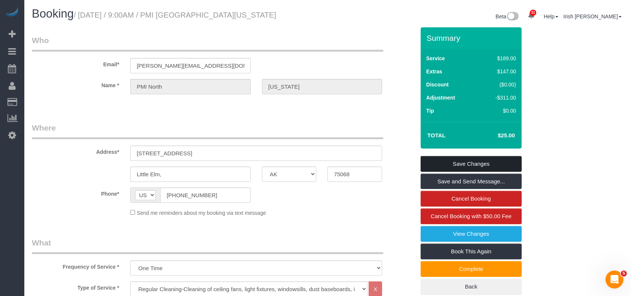
type textarea "Lockbox code is 8755. $25 travel fee - no carpet to clean at the property (home…"
click at [459, 162] on link "Save Changes" at bounding box center [471, 164] width 101 height 16
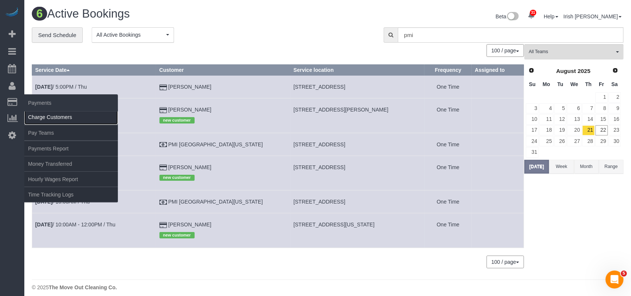
click at [40, 116] on link "Charge Customers" at bounding box center [71, 117] width 94 height 15
select select
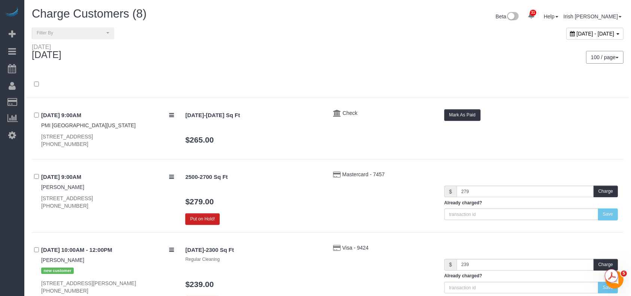
click at [599, 34] on span "[DATE] - [DATE]" at bounding box center [596, 34] width 38 height 6
type input "**********"
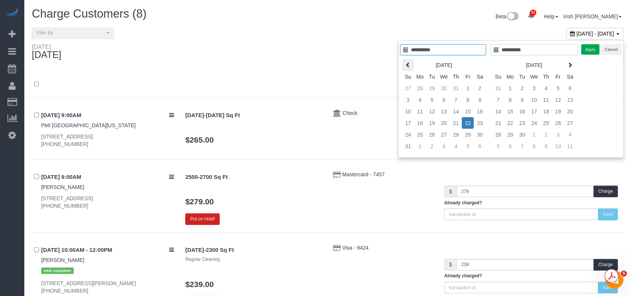
click at [407, 60] on th at bounding box center [408, 65] width 12 height 12
type input "**********"
click at [433, 87] on td "1" at bounding box center [432, 88] width 12 height 12
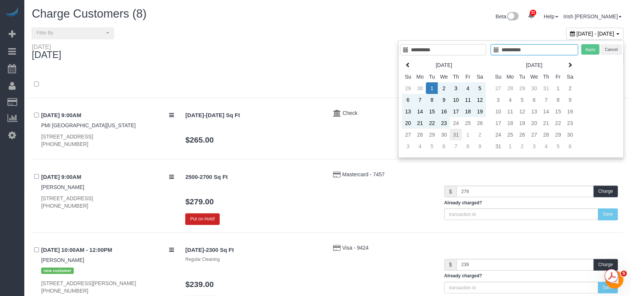
type input "**********"
click at [457, 134] on td "31" at bounding box center [456, 135] width 12 height 12
type input "**********"
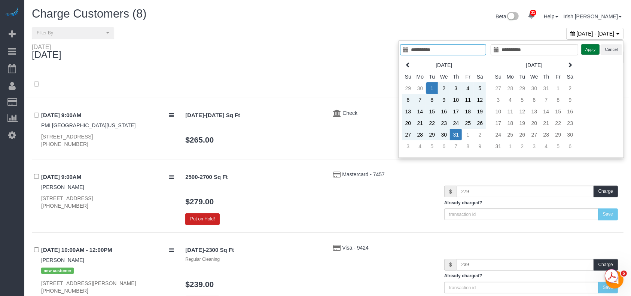
click at [596, 49] on button "Apply" at bounding box center [590, 49] width 19 height 11
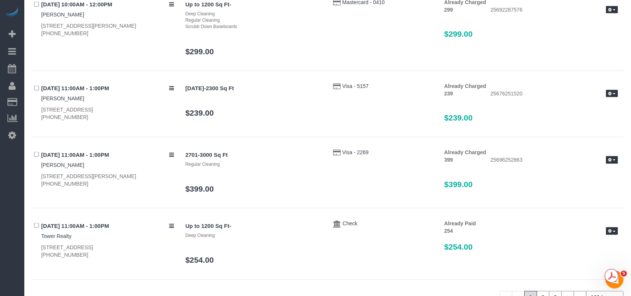
scroll to position [6856, 0]
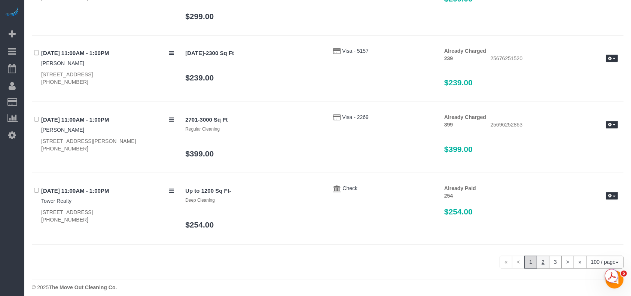
click at [544, 256] on link "2" at bounding box center [543, 262] width 13 height 13
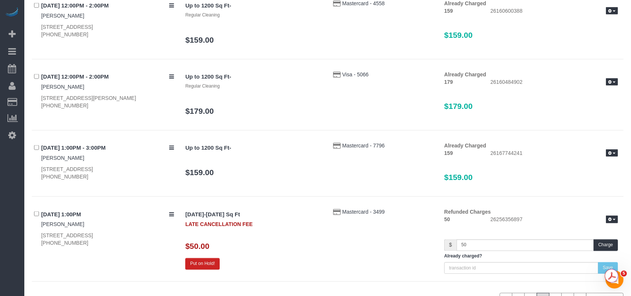
scroll to position [6917, 0]
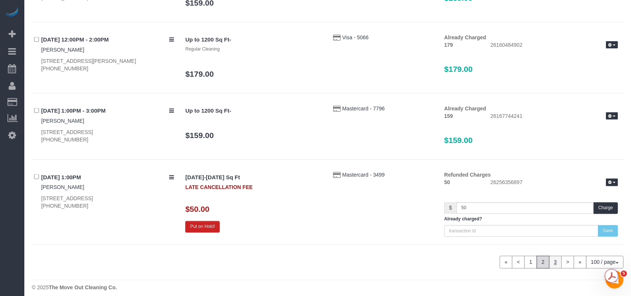
click at [552, 256] on link "3" at bounding box center [555, 262] width 13 height 13
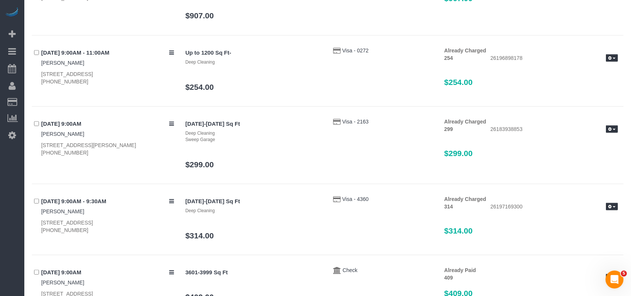
scroll to position [648, 0]
